Goal: Transaction & Acquisition: Purchase product/service

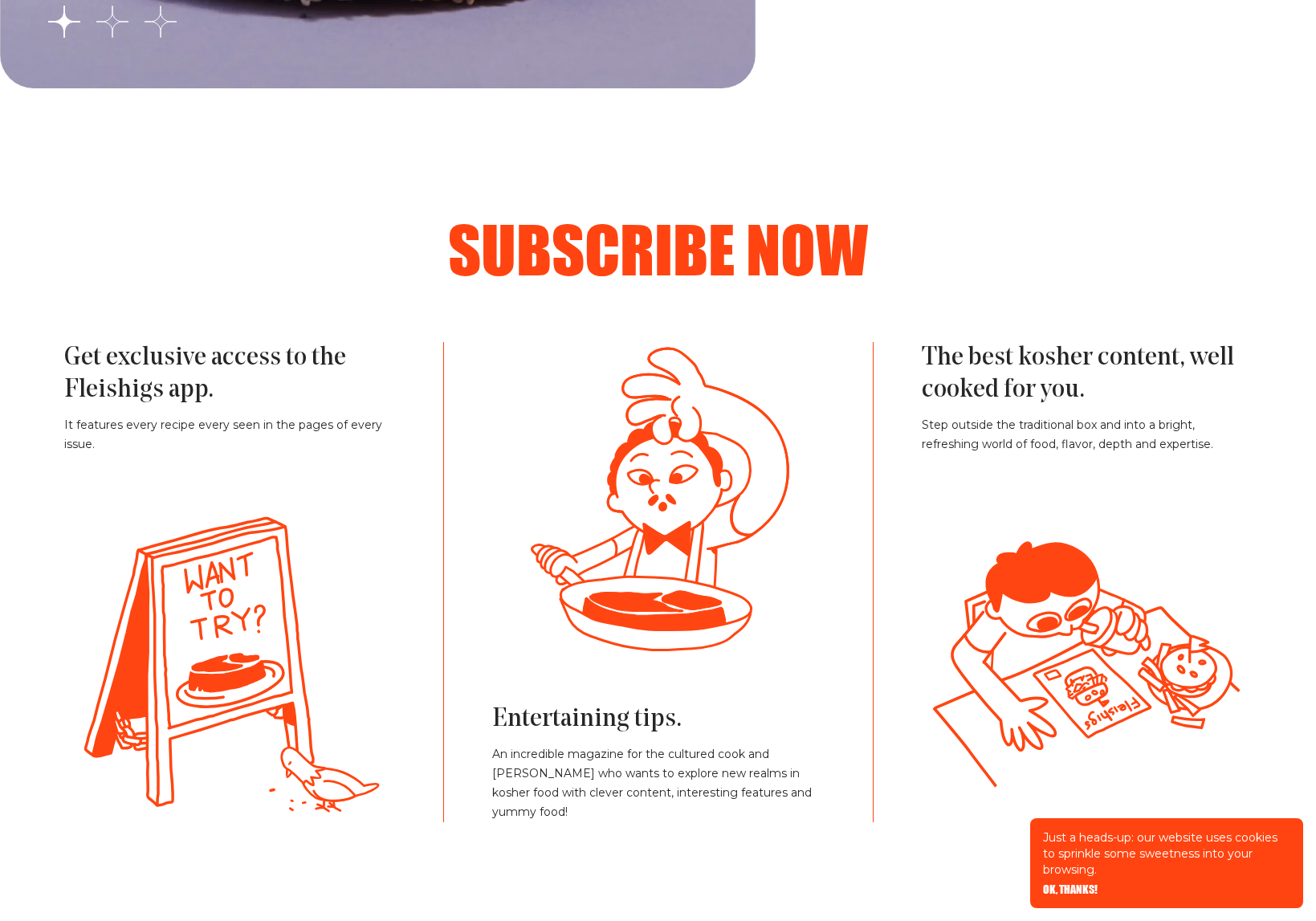
scroll to position [3643, 0]
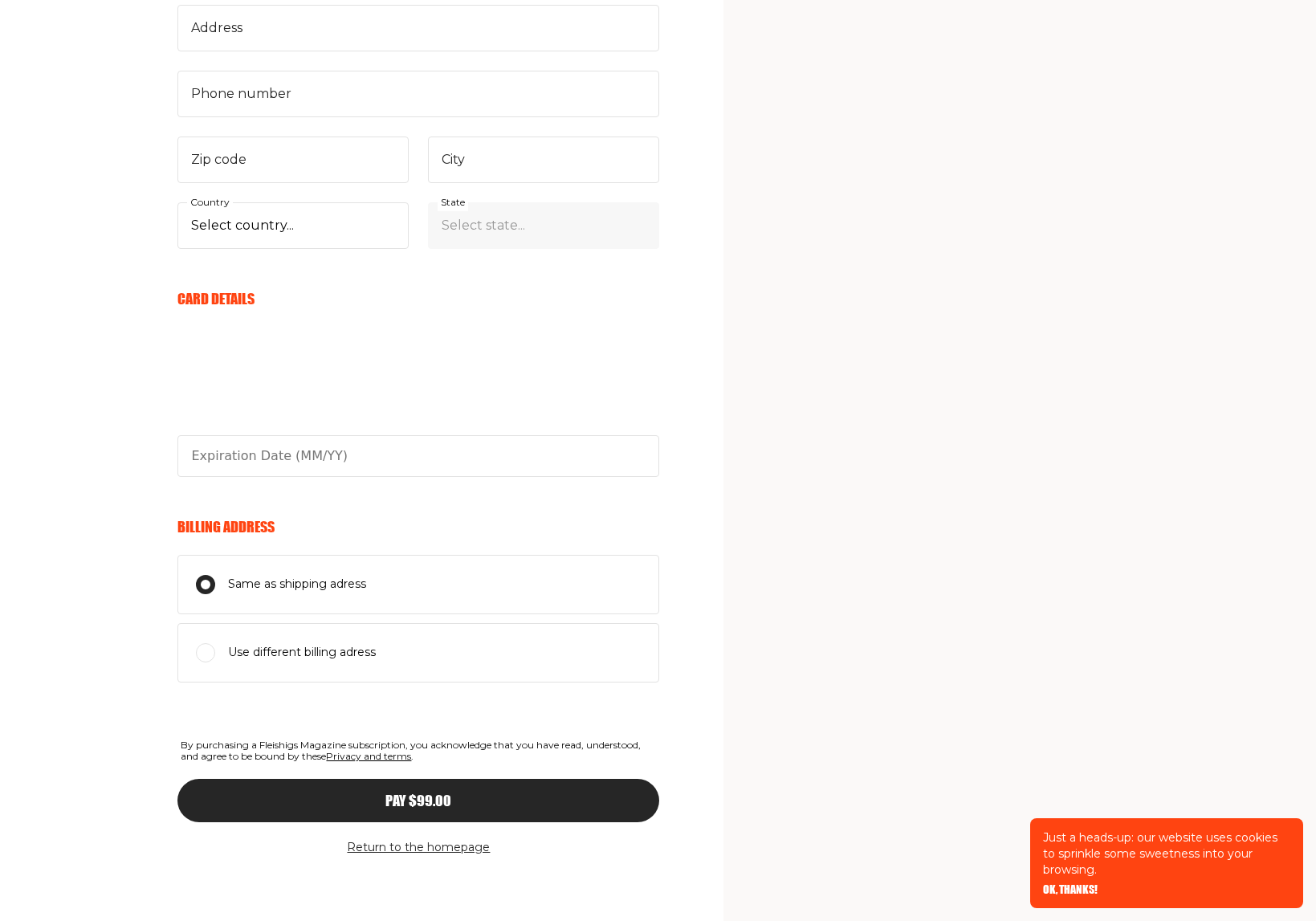
scroll to position [695, 0]
click at [411, 847] on button "Return to the homepage" at bounding box center [418, 847] width 143 height 19
